Goal: Check status: Check status

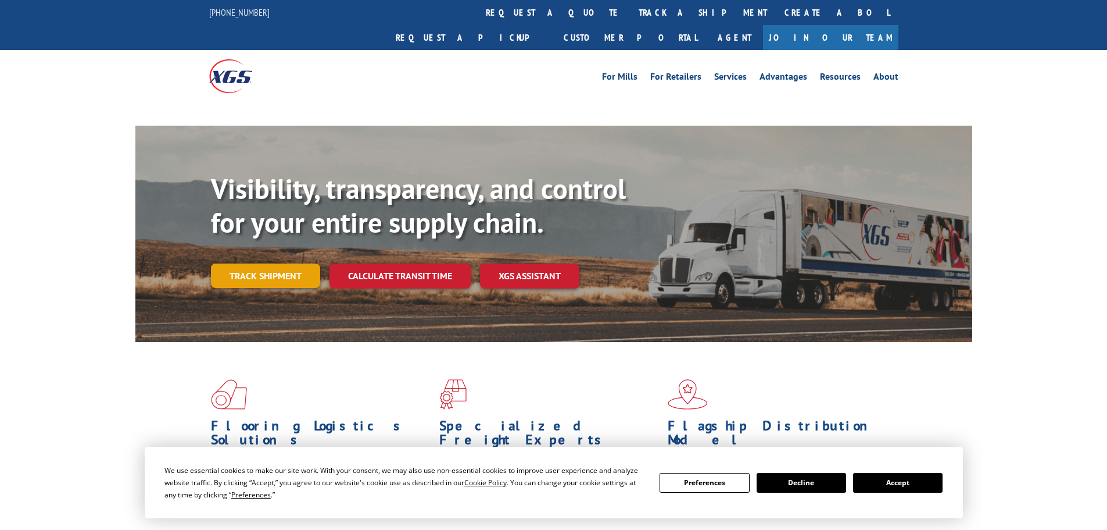
drag, startPoint x: 257, startPoint y: 248, endPoint x: 278, endPoint y: 242, distance: 21.3
click at [257, 263] on link "Track shipment" at bounding box center [265, 275] width 109 height 24
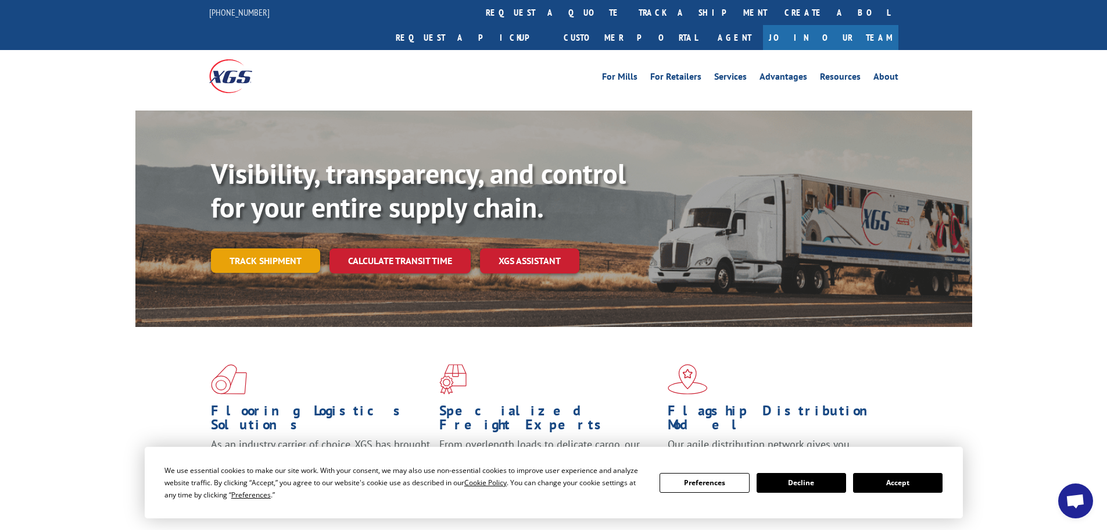
click at [271, 248] on link "Track shipment" at bounding box center [265, 260] width 109 height 24
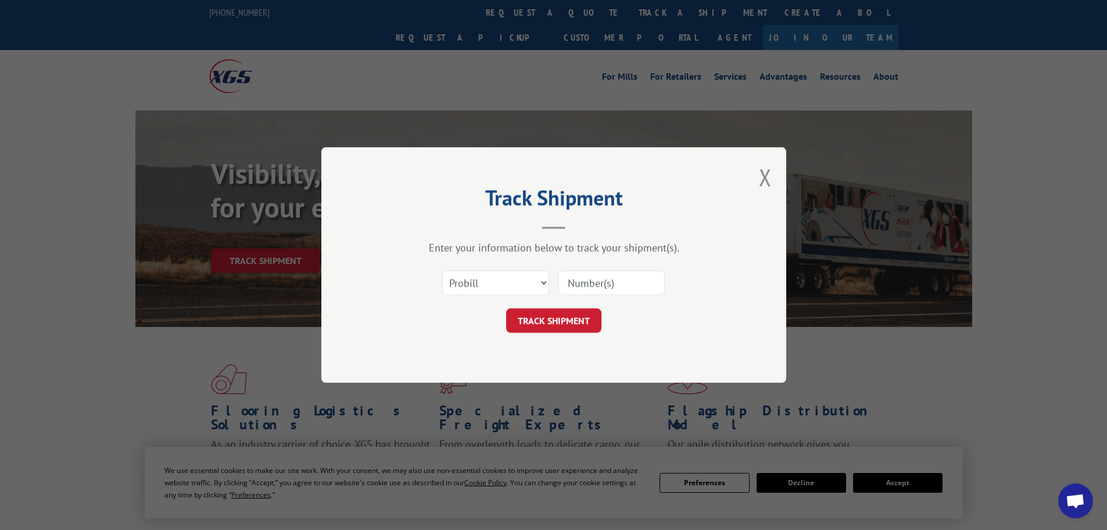
click at [585, 287] on input at bounding box center [611, 282] width 107 height 24
paste input "0381403636"
type input "0381403636"
click at [549, 322] on button "TRACK SHIPMENT" at bounding box center [553, 320] width 95 height 24
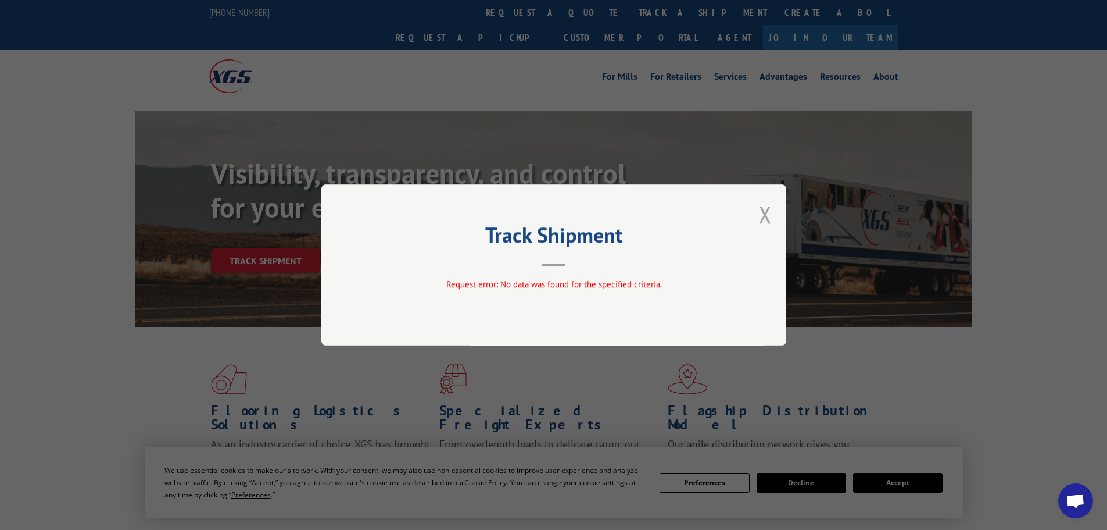
click at [765, 212] on button "Close modal" at bounding box center [765, 214] width 13 height 31
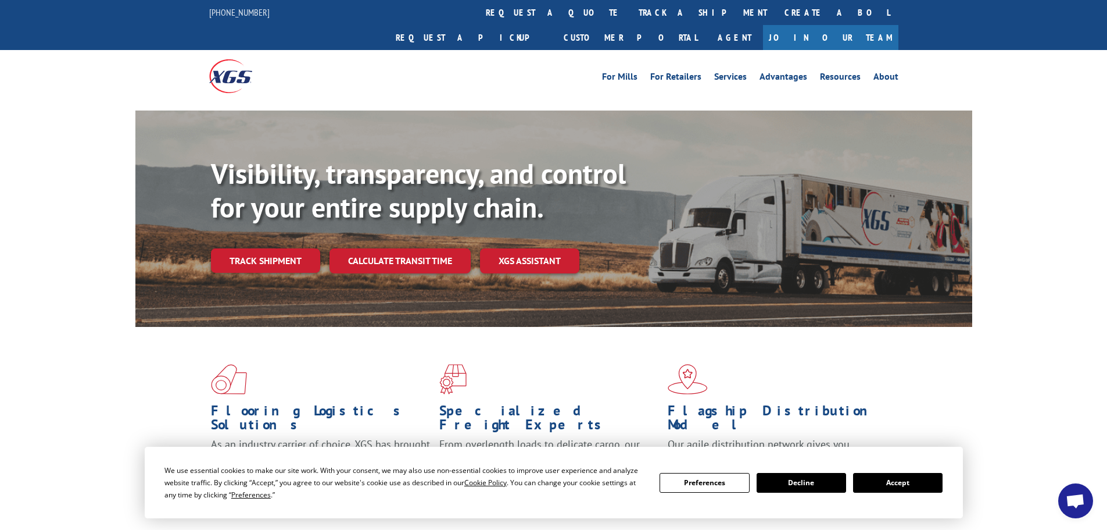
drag, startPoint x: 301, startPoint y: 234, endPoint x: 438, endPoint y: 265, distance: 140.6
click at [303, 248] on link "Track shipment" at bounding box center [265, 260] width 109 height 24
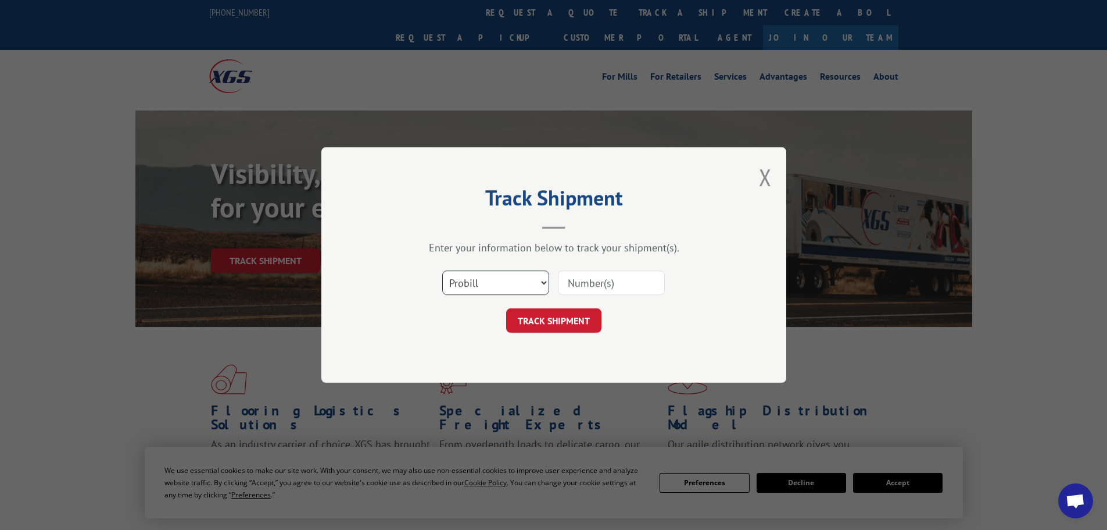
drag, startPoint x: 539, startPoint y: 282, endPoint x: 527, endPoint y: 289, distance: 13.8
click at [539, 282] on select "Select category... Probill BOL PO" at bounding box center [495, 282] width 107 height 24
select select "bol"
click at [442, 270] on select "Select category... Probill BOL PO" at bounding box center [495, 282] width 107 height 24
click at [594, 274] on input at bounding box center [611, 282] width 107 height 24
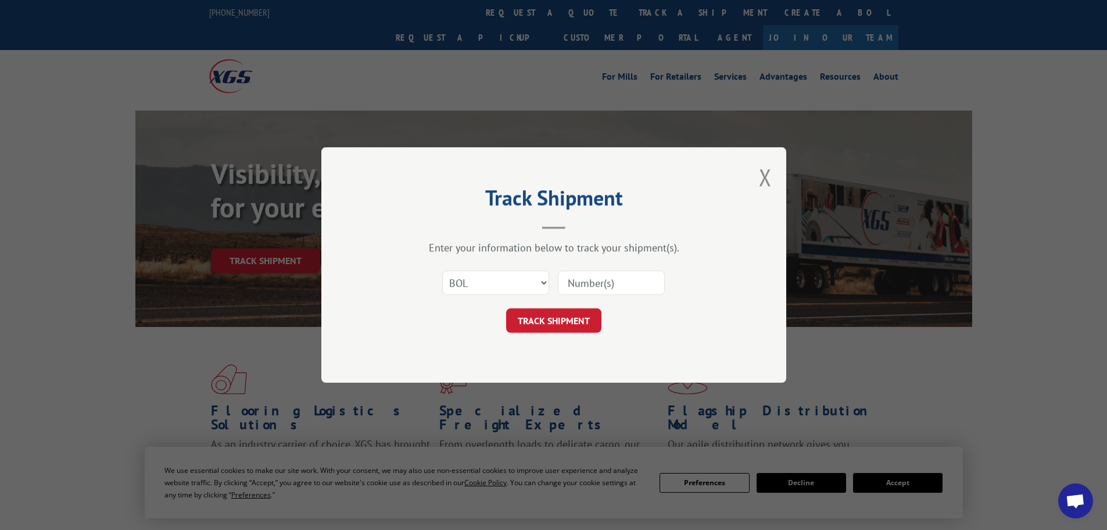
paste input "0381403636"
type input "0381403636"
click at [543, 319] on button "TRACK SHIPMENT" at bounding box center [553, 320] width 95 height 24
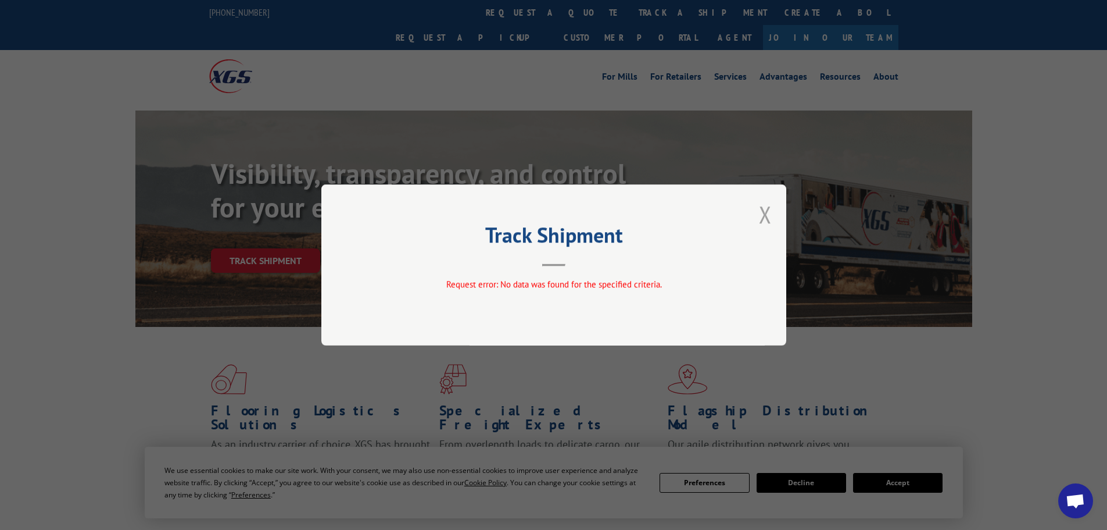
click at [767, 213] on button "Close modal" at bounding box center [765, 214] width 13 height 31
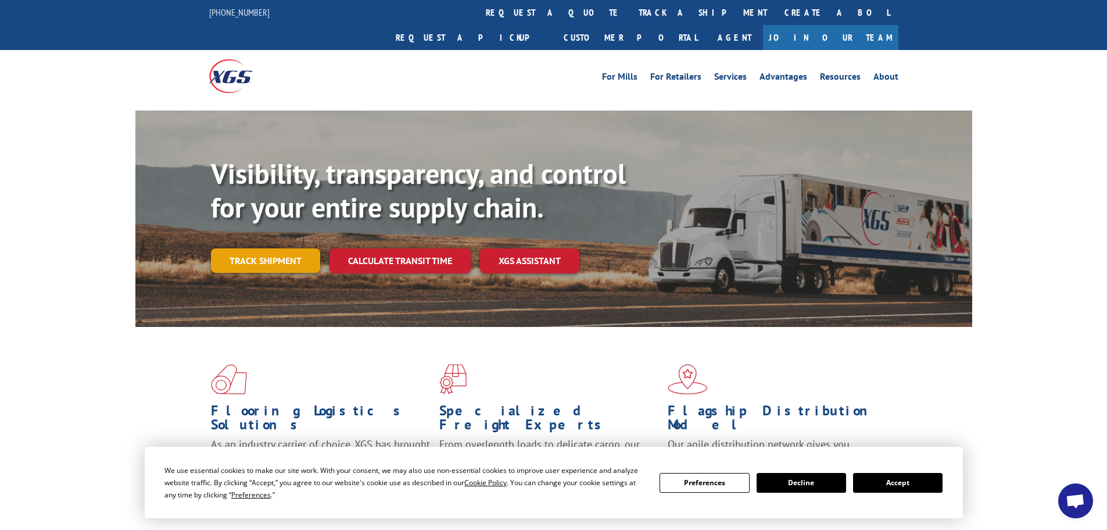
click at [251, 248] on link "Track shipment" at bounding box center [265, 260] width 109 height 24
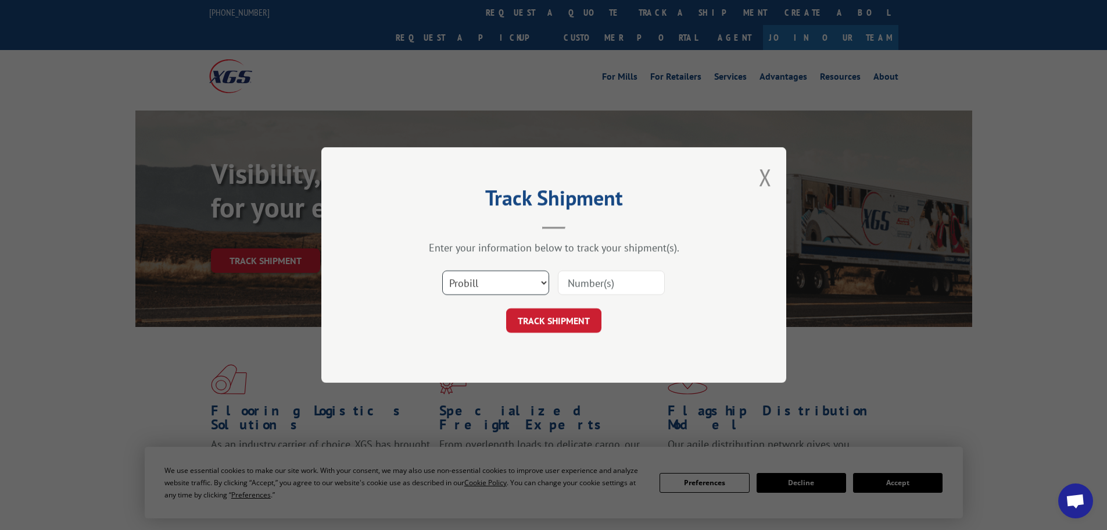
click at [533, 283] on select "Select category... Probill BOL PO" at bounding box center [495, 282] width 107 height 24
select select "bol"
click at [442, 270] on select "Select category... Probill BOL PO" at bounding box center [495, 282] width 107 height 24
